Goal: Find specific page/section: Find specific page/section

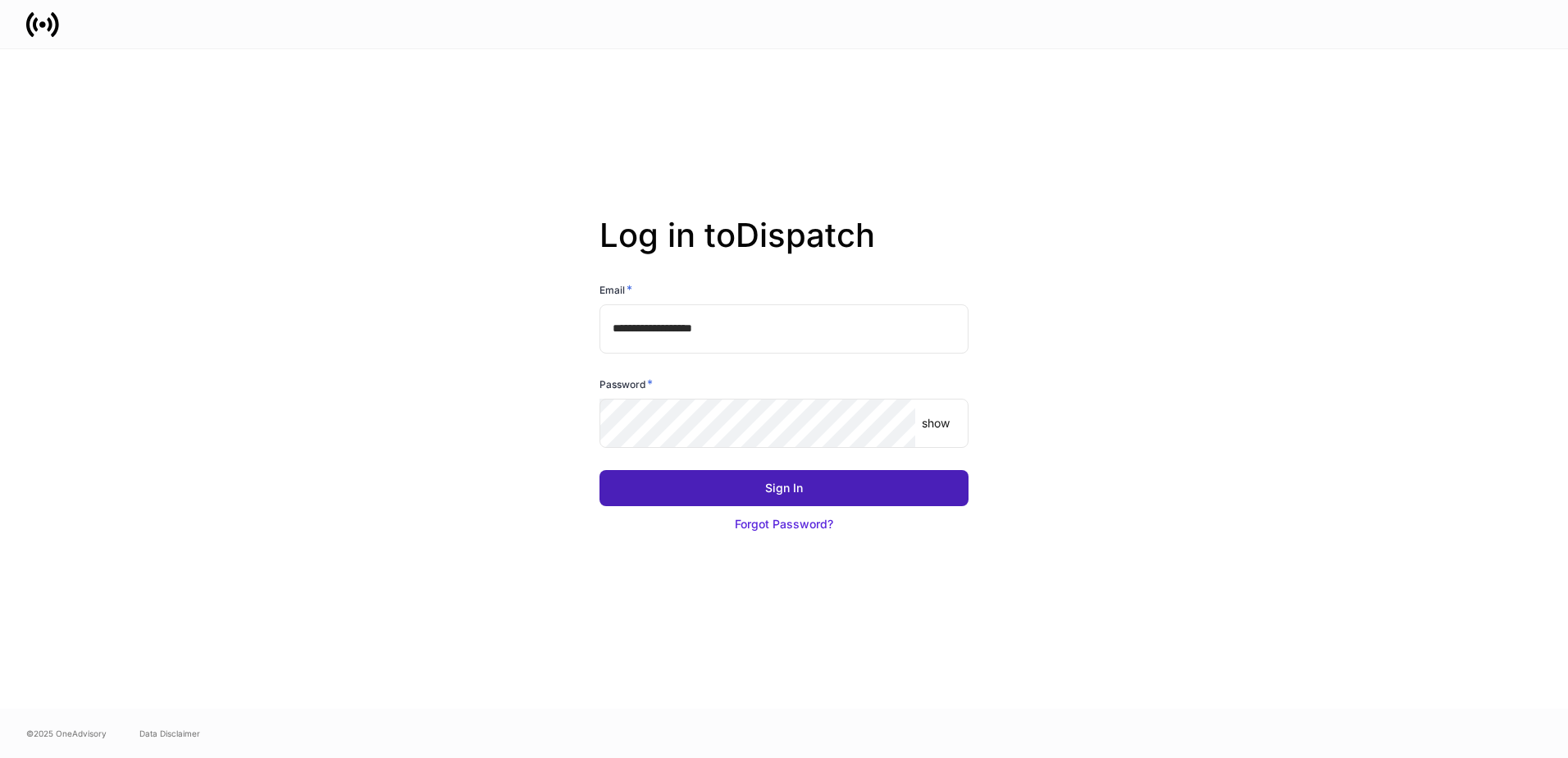
click at [756, 491] on button "Sign In" at bounding box center [784, 488] width 369 height 37
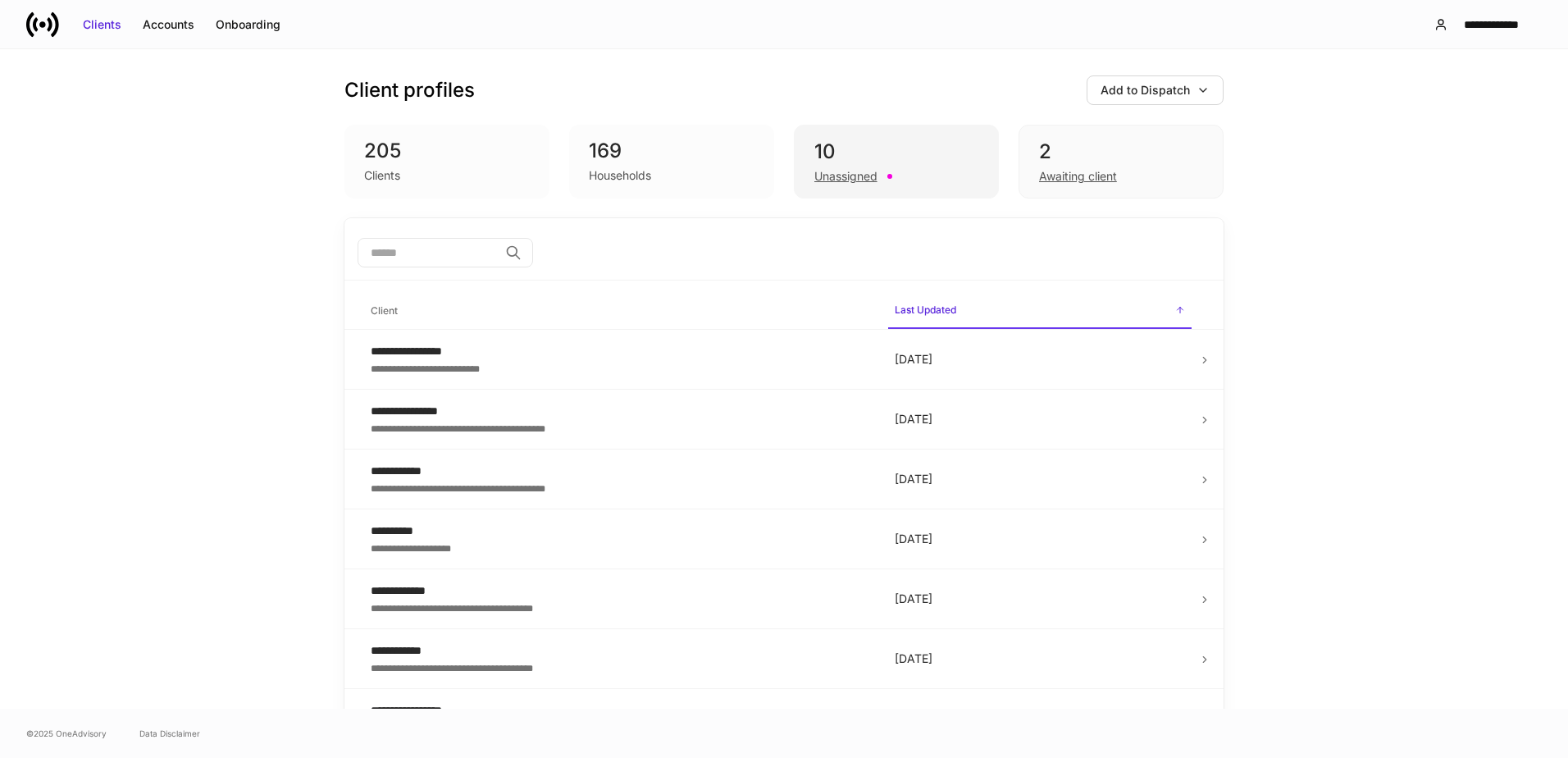
click at [859, 140] on div "10" at bounding box center [896, 151] width 164 height 27
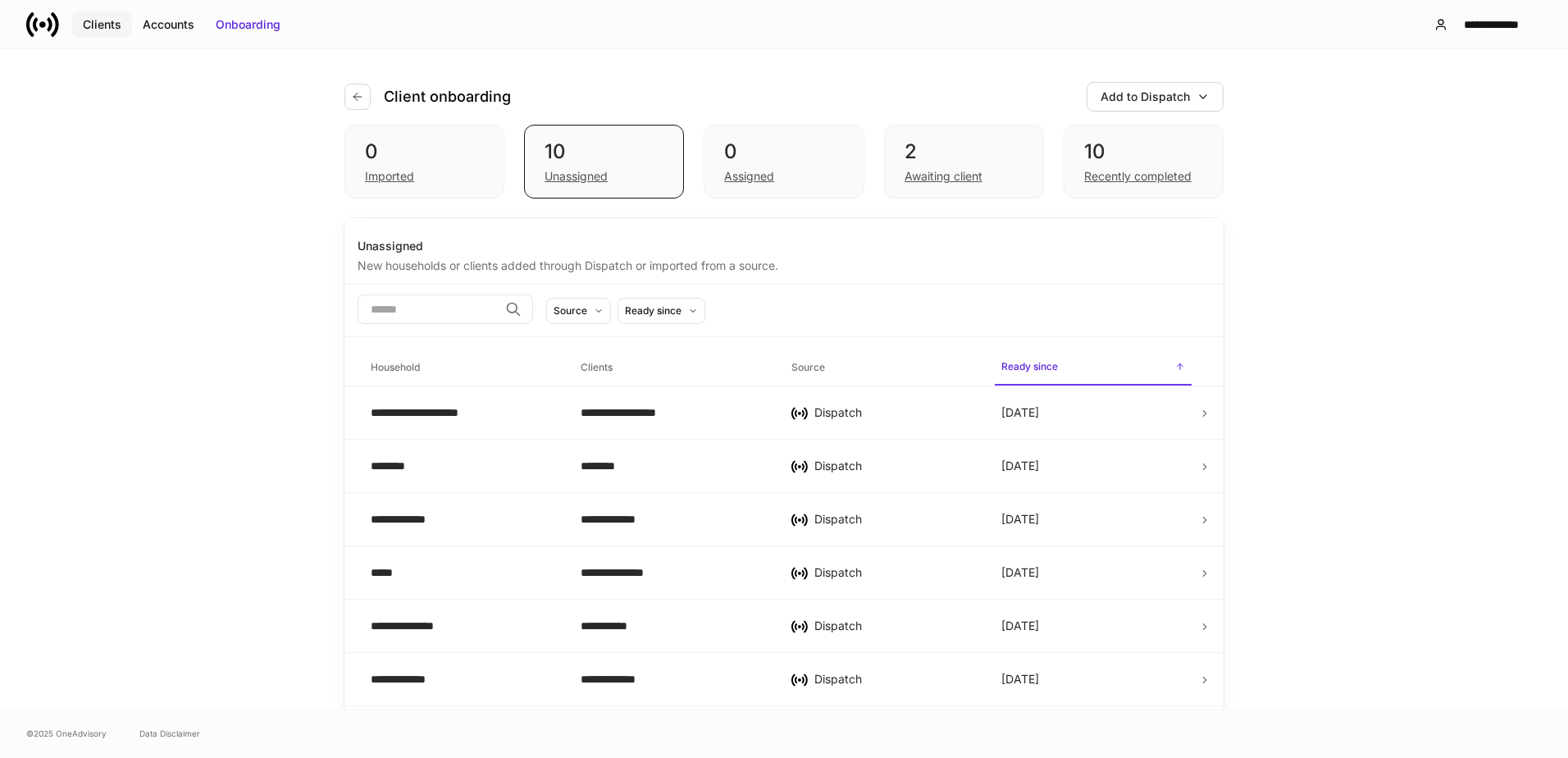
click at [112, 29] on div "Clients" at bounding box center [102, 25] width 38 height 17
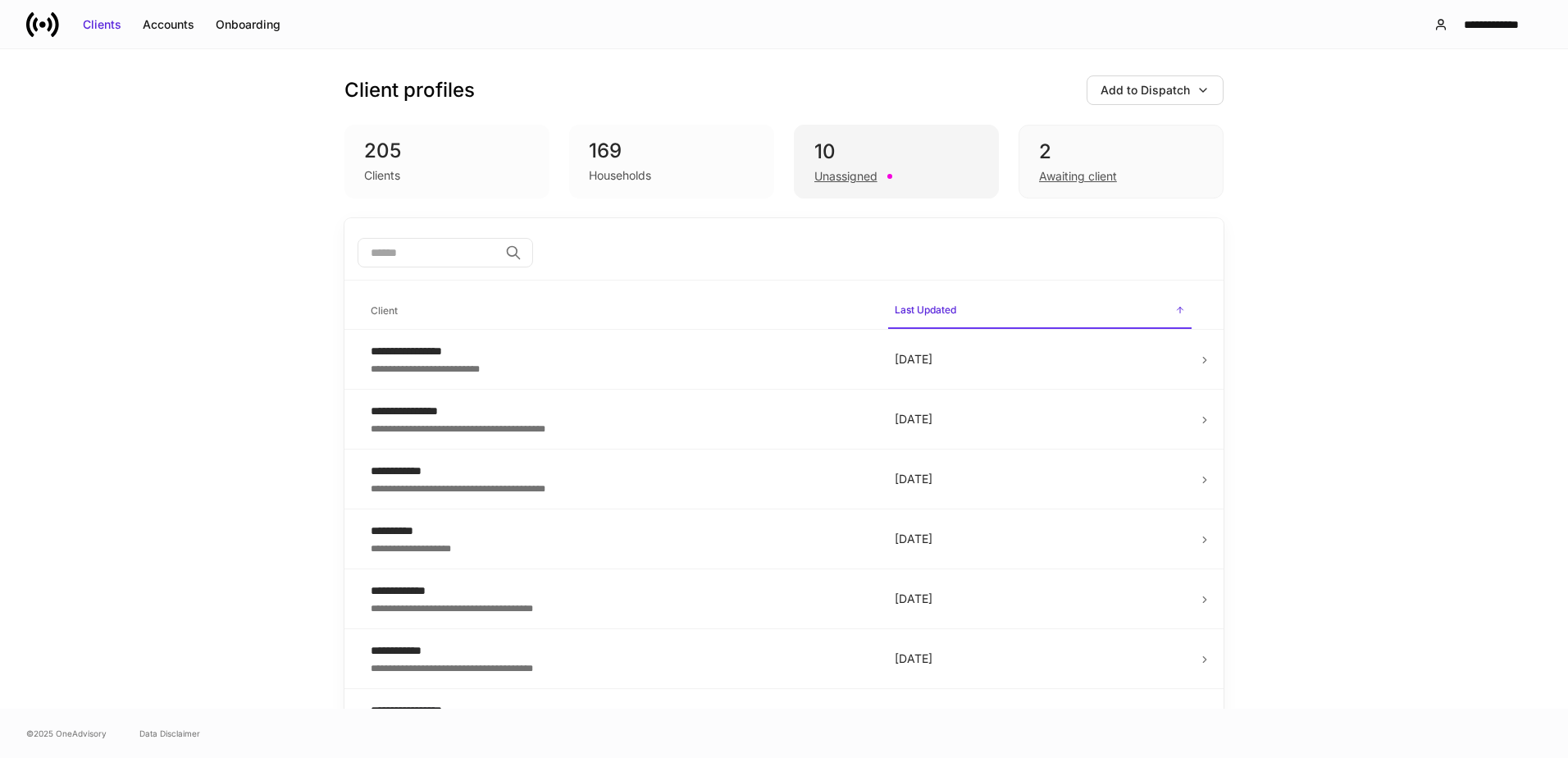
click at [865, 141] on div "10" at bounding box center [896, 151] width 164 height 27
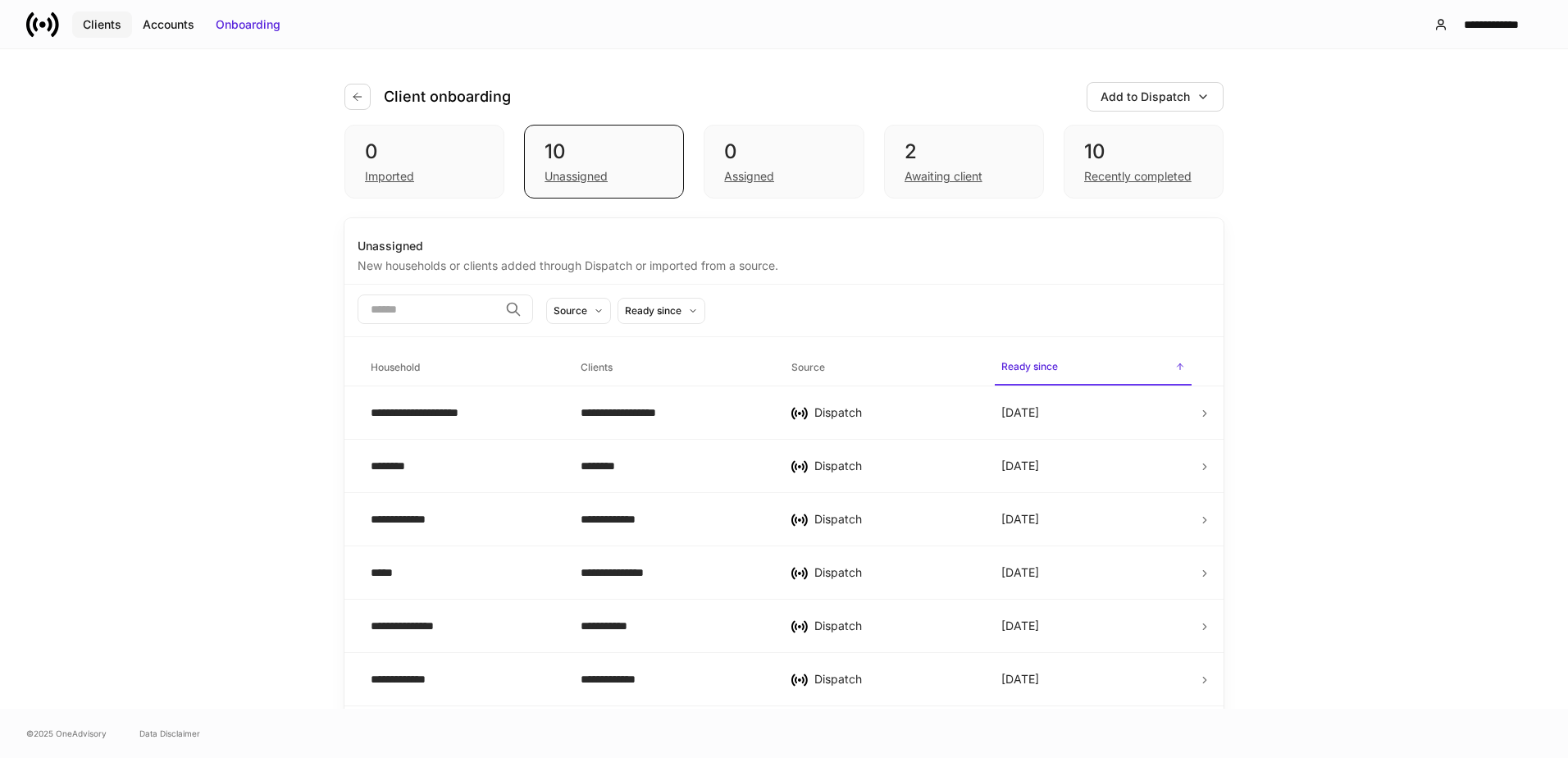
click at [100, 27] on div "Clients" at bounding box center [102, 25] width 38 height 17
